Goal: Task Accomplishment & Management: Use online tool/utility

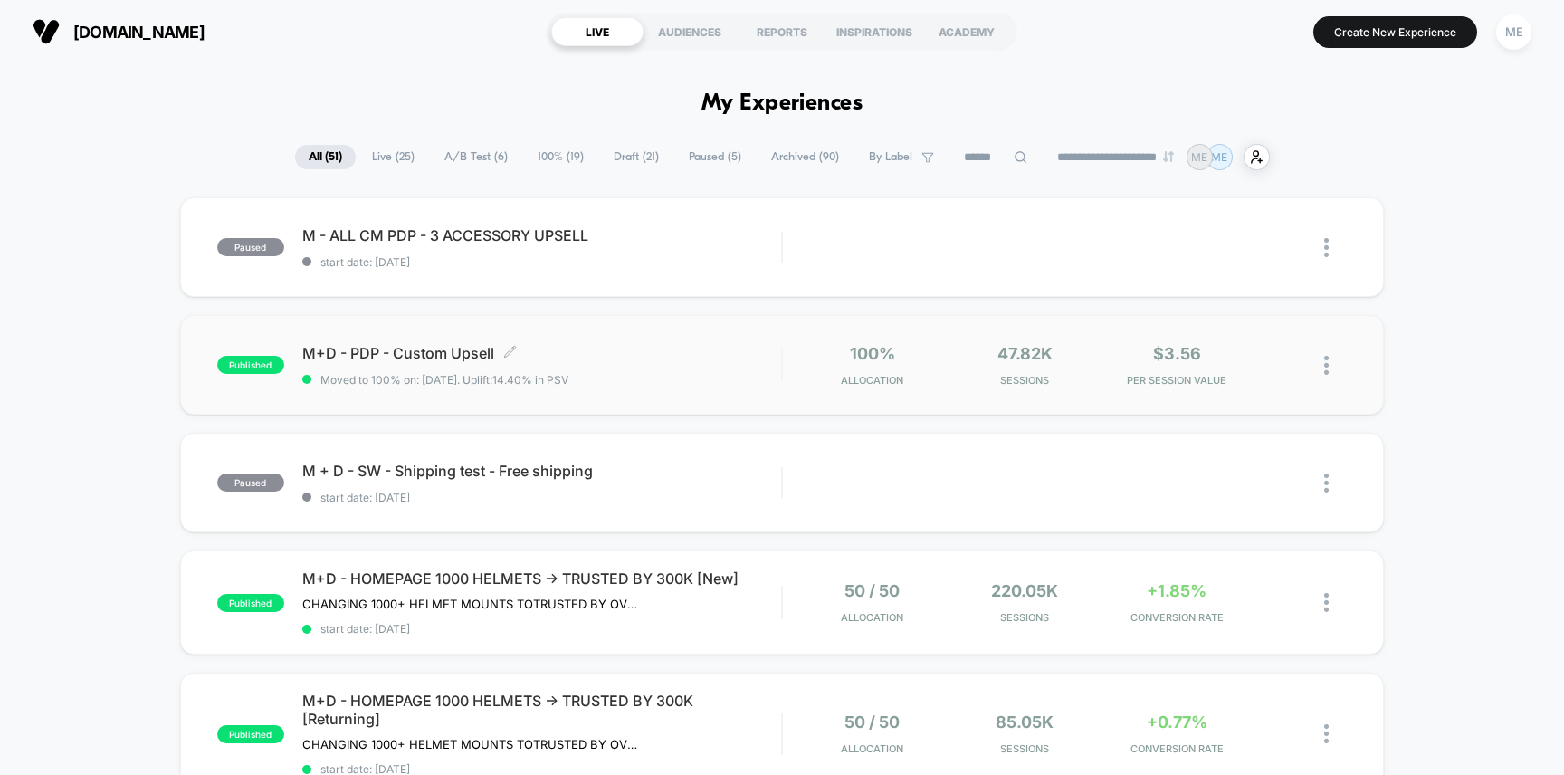
click at [561, 342] on div "published M+D - PDP - Custom Upsell Click to edit experience details Click to e…" at bounding box center [782, 365] width 1205 height 100
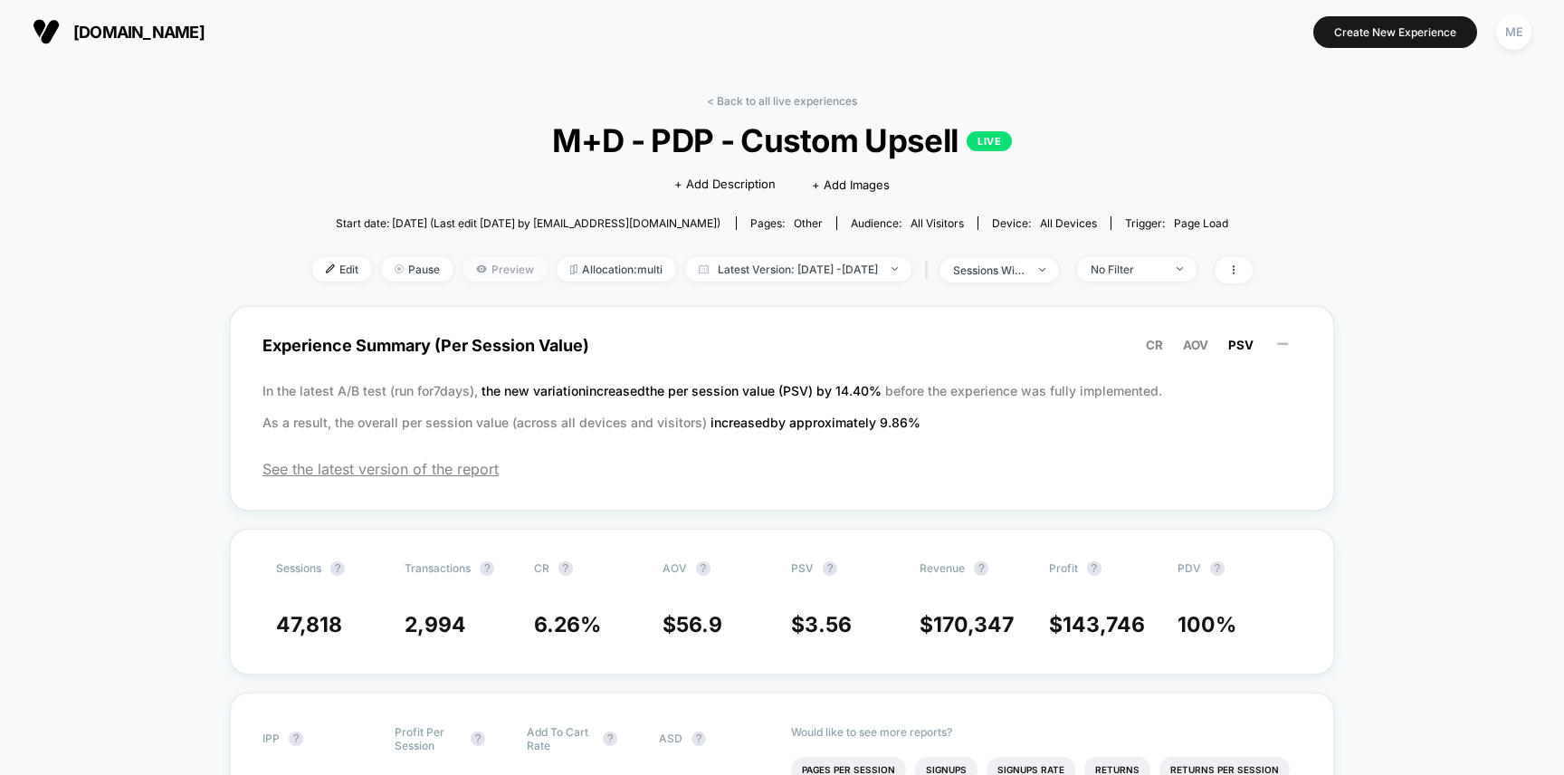
click at [474, 268] on span "Preview" at bounding box center [505, 269] width 85 height 24
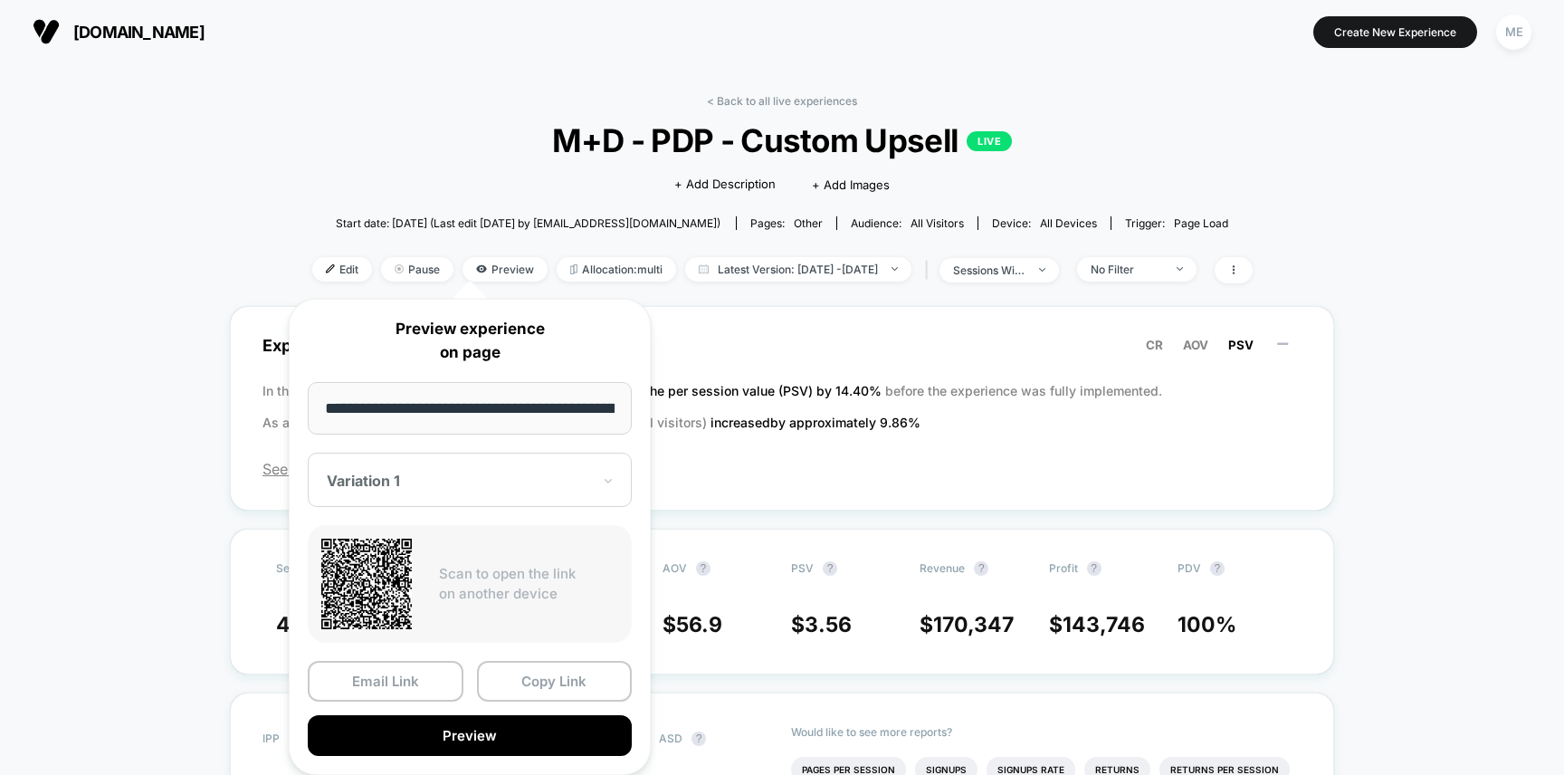
scroll to position [0, 285]
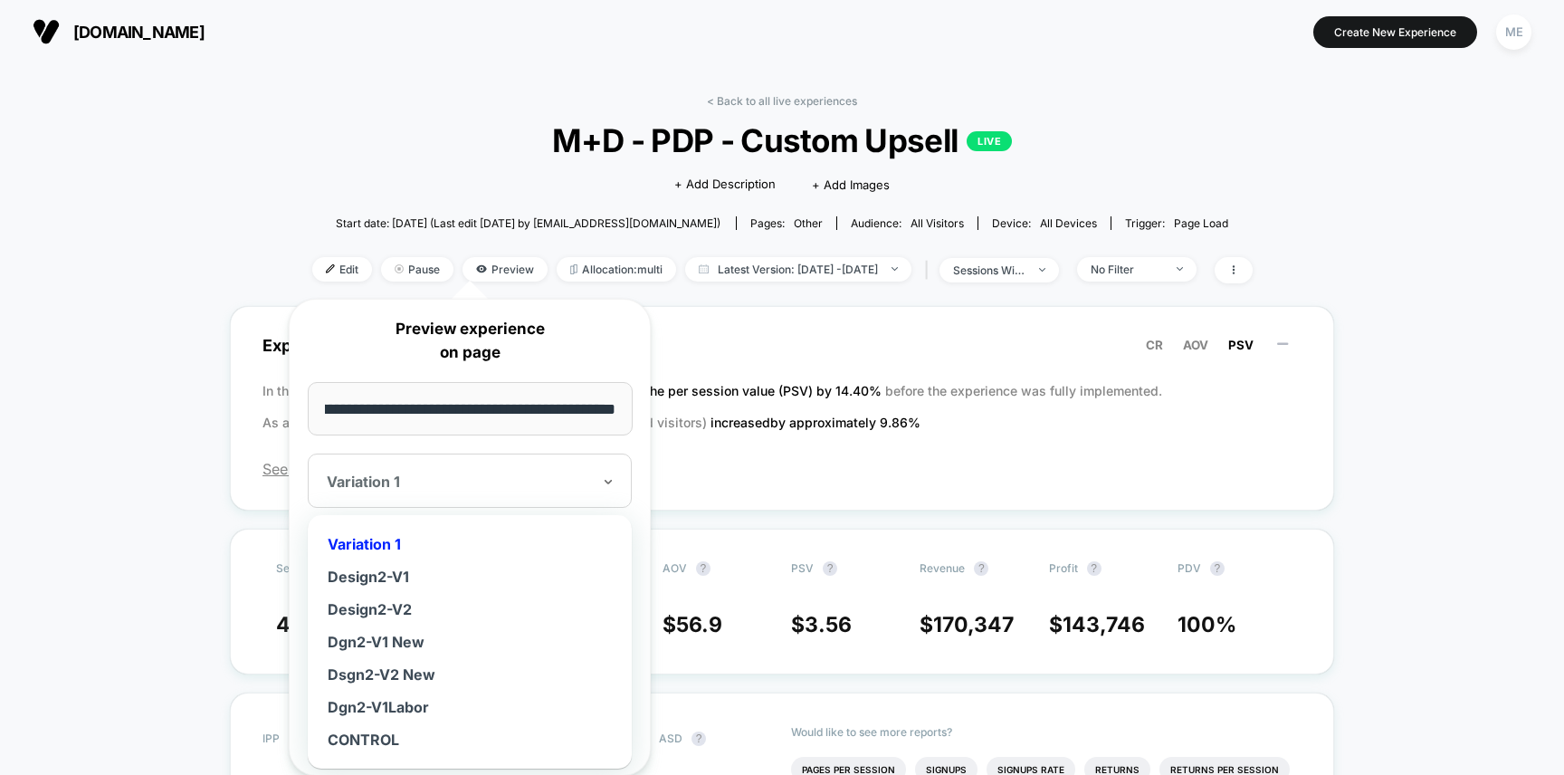
click at [464, 479] on div at bounding box center [459, 482] width 264 height 18
